Goal: Navigation & Orientation: Understand site structure

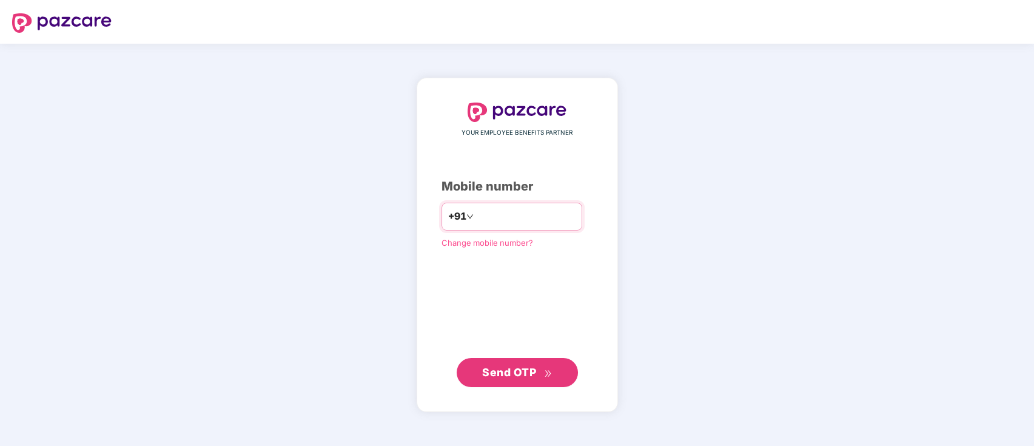
drag, startPoint x: 0, startPoint y: 0, endPoint x: 552, endPoint y: 216, distance: 592.9
click at [552, 216] on input "number" at bounding box center [525, 216] width 99 height 19
type input "**********"
click at [521, 374] on span "Send OTP" at bounding box center [509, 371] width 54 height 13
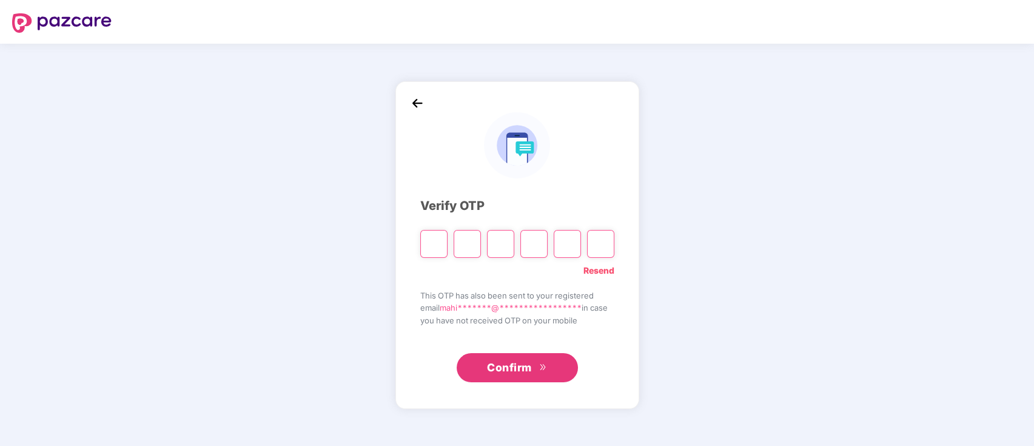
click at [441, 236] on input "Please enter verification code. Digit 1" at bounding box center [433, 244] width 27 height 28
paste input "*"
type input "*"
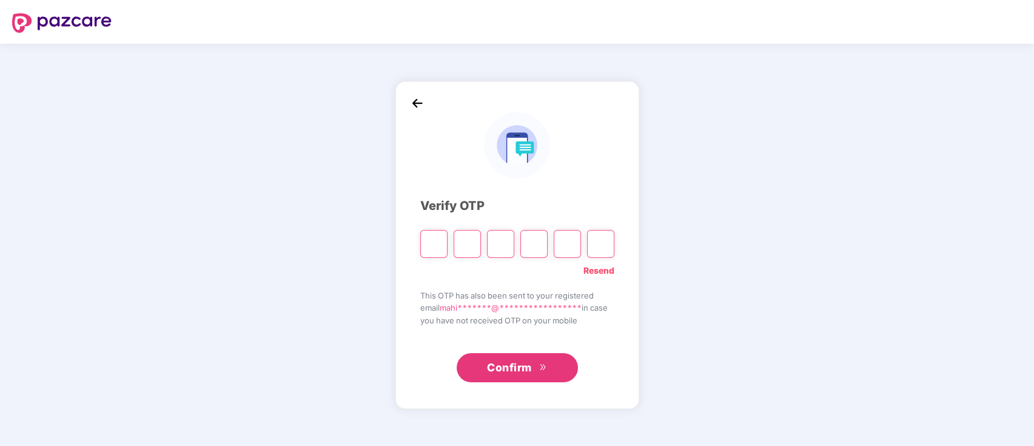
type input "*"
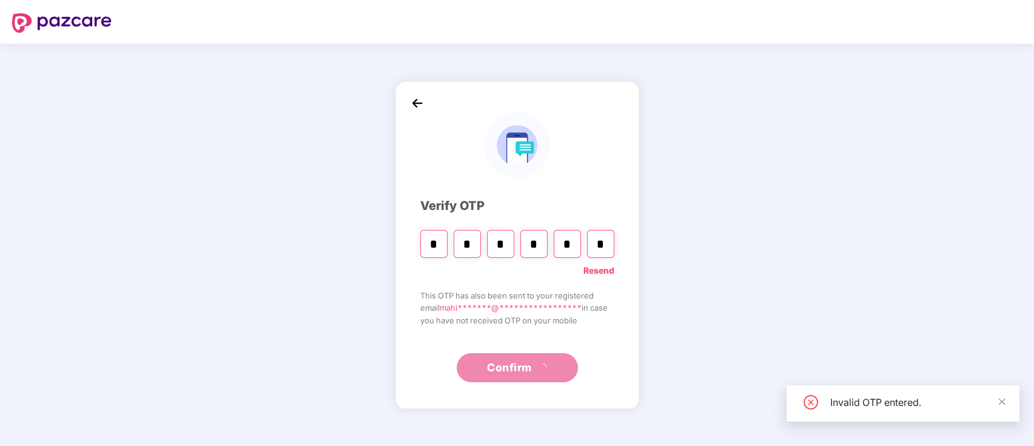
click at [441, 236] on input "*" at bounding box center [433, 244] width 27 height 28
type input "*"
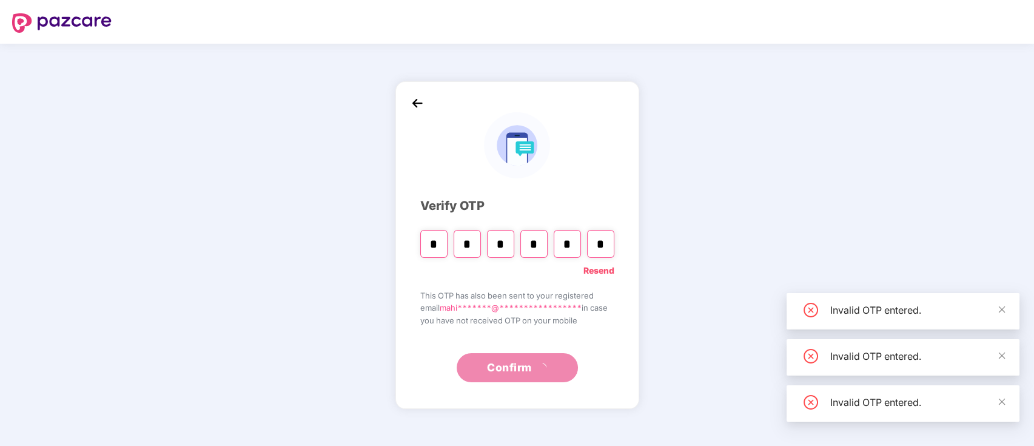
type input "*"
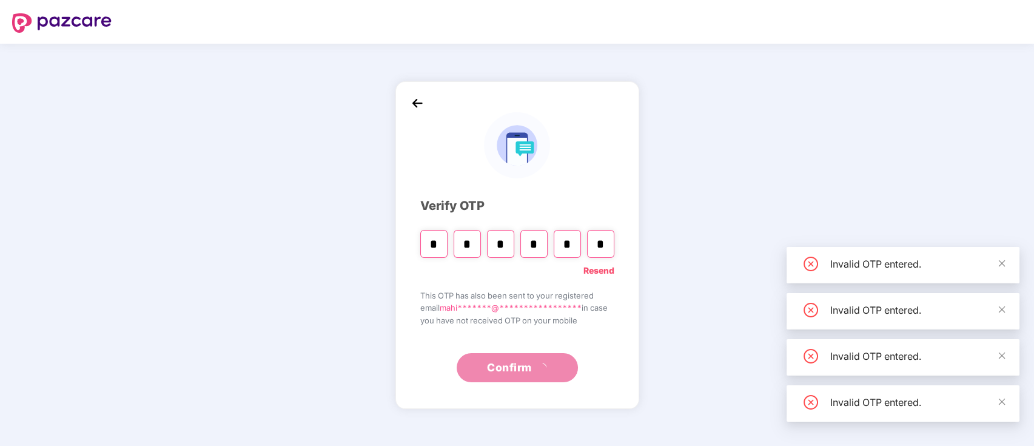
type input "*"
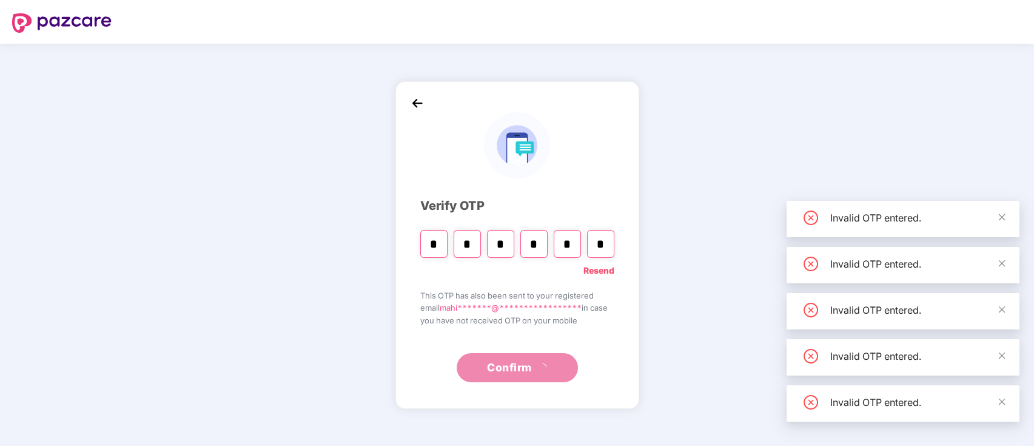
type input "*"
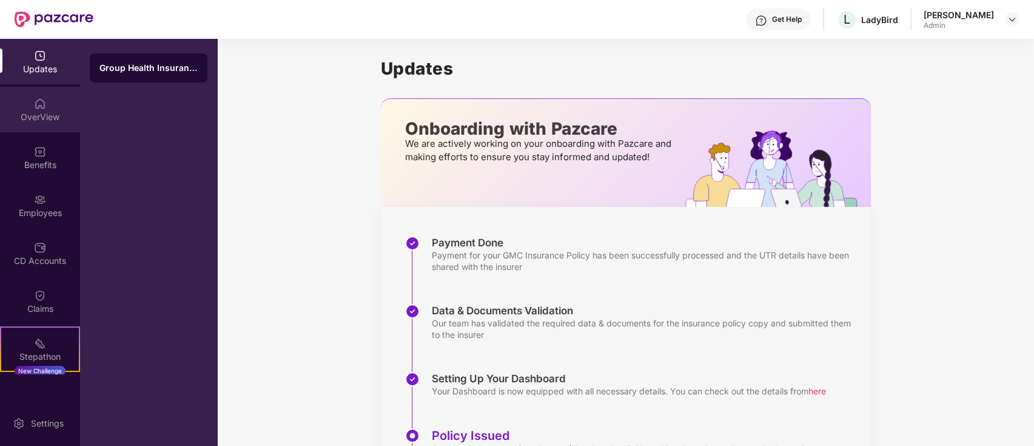
click at [44, 94] on div "OverView" at bounding box center [40, 109] width 80 height 45
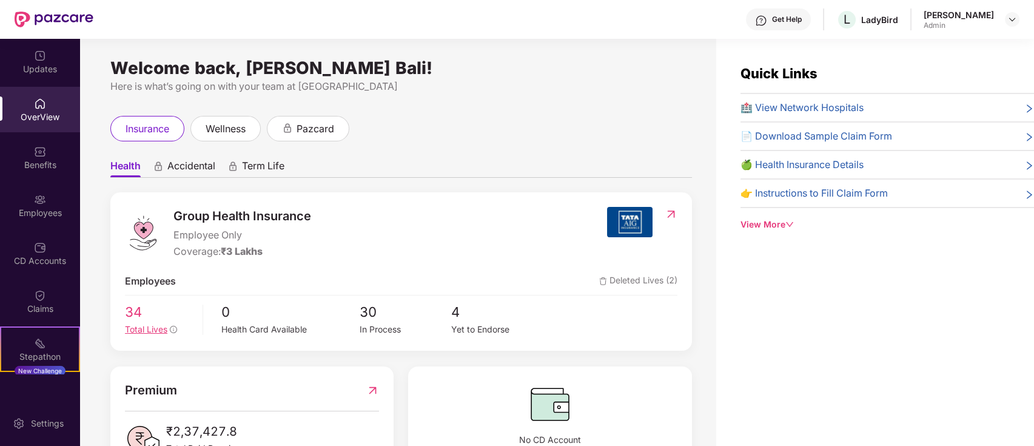
click at [144, 313] on span "34" at bounding box center [159, 311] width 69 height 21
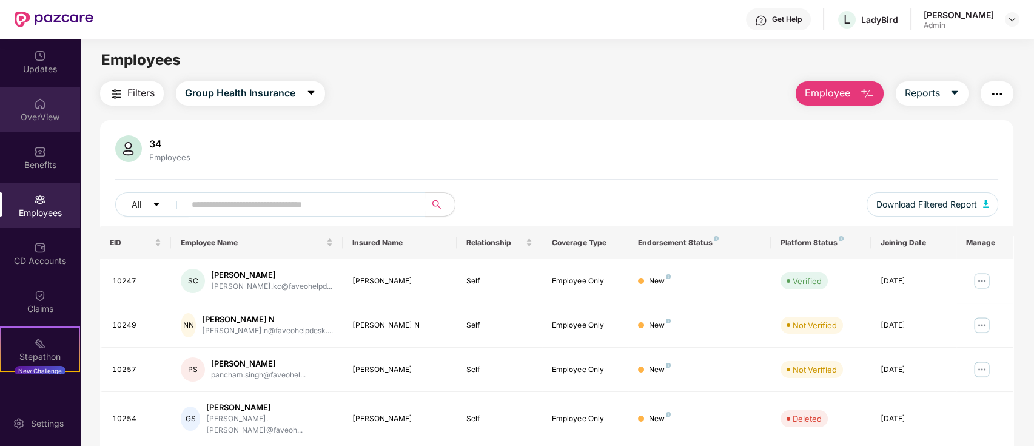
click at [0, 111] on div "OverView" at bounding box center [40, 117] width 80 height 12
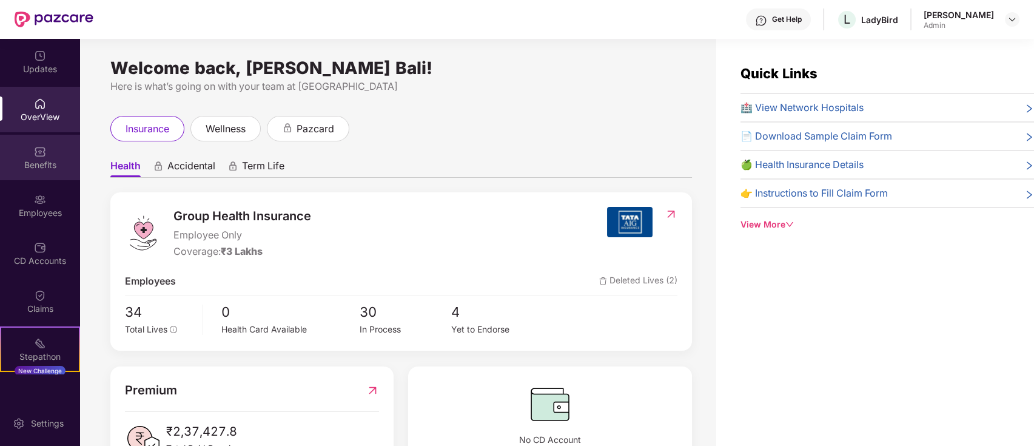
click at [39, 143] on div "Benefits" at bounding box center [40, 157] width 80 height 45
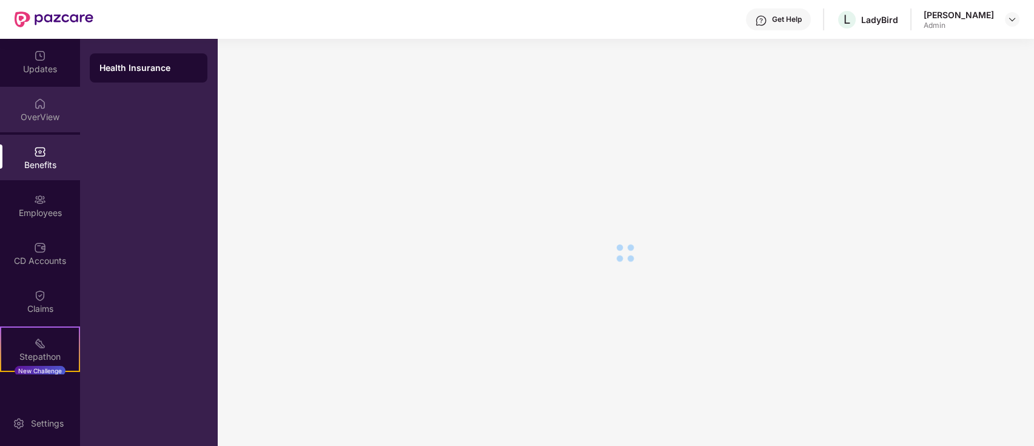
click at [57, 105] on div "OverView" at bounding box center [40, 109] width 80 height 45
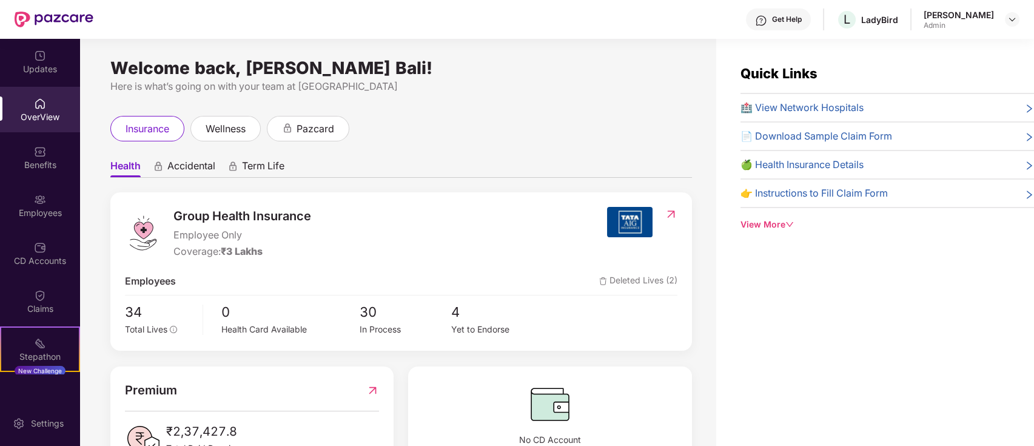
click at [601, 303] on div "34 Total Lives 0 Health Card Available 30 In Process 4 Yet to Endorse" at bounding box center [401, 318] width 552 height 35
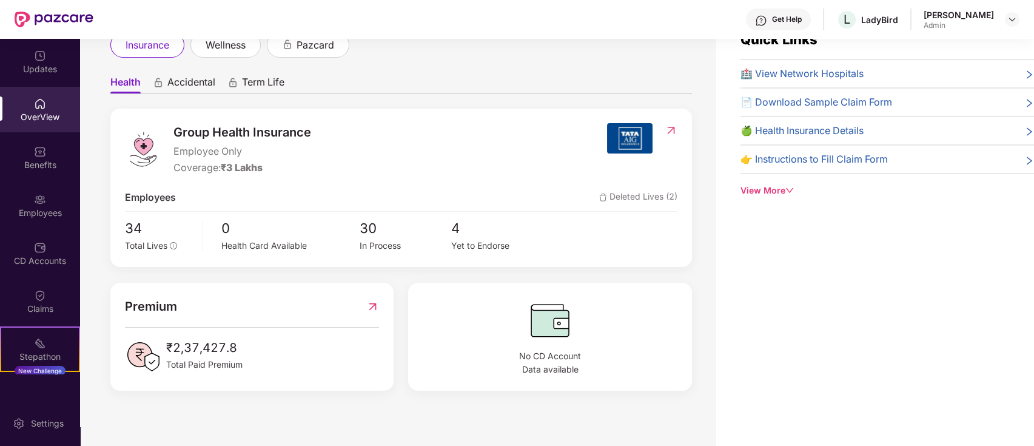
scroll to position [39, 0]
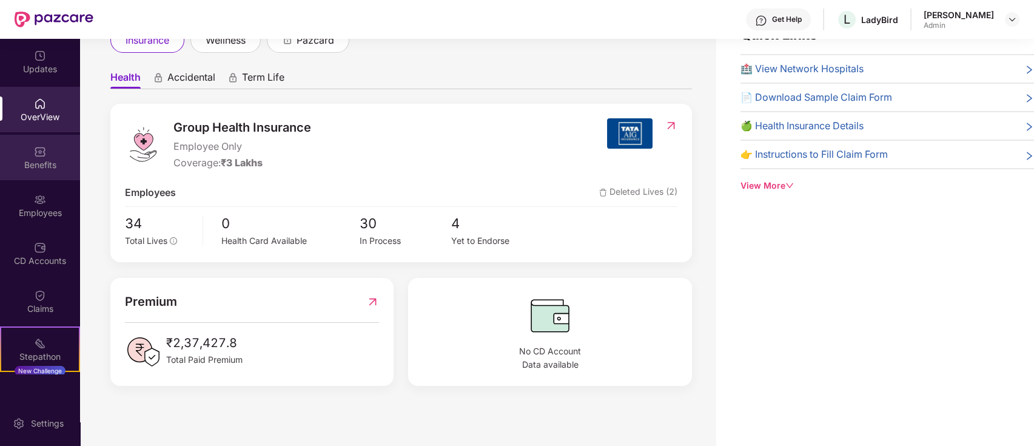
click at [28, 154] on div "Benefits" at bounding box center [40, 157] width 80 height 45
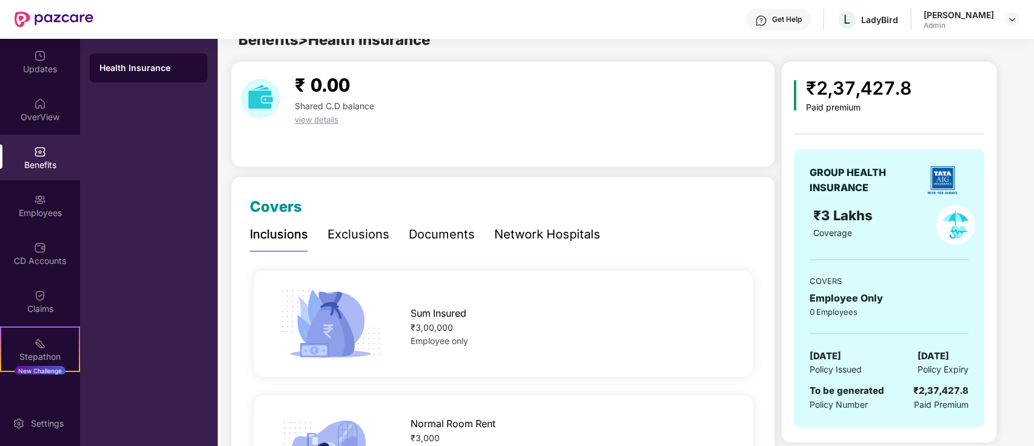
scroll to position [39, 0]
